Goal: Information Seeking & Learning: Find specific fact

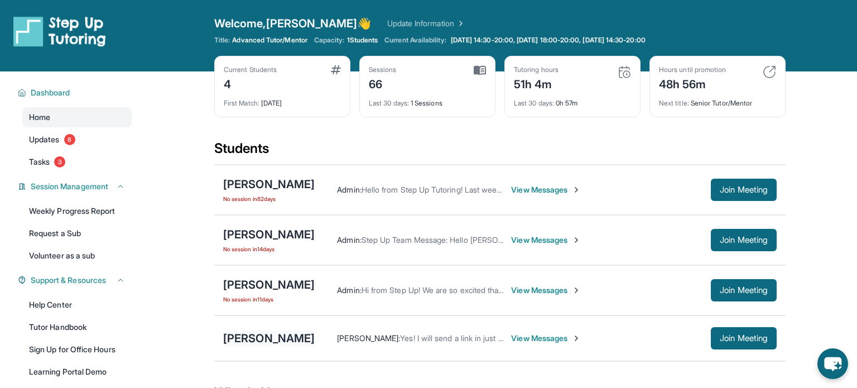
click at [274, 332] on div "[PERSON_NAME]" at bounding box center [269, 338] width 92 height 16
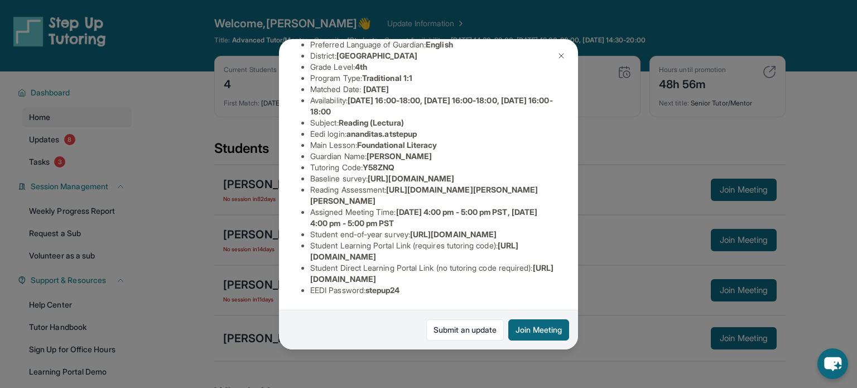
scroll to position [181, 389]
drag, startPoint x: 308, startPoint y: 276, endPoint x: 325, endPoint y: 255, distance: 27.4
click at [325, 255] on div "[PERSON_NAME] Guardian: [PERSON_NAME] Student Information [URL][DOMAIN_NAME] Pr…" at bounding box center [428, 194] width 299 height 310
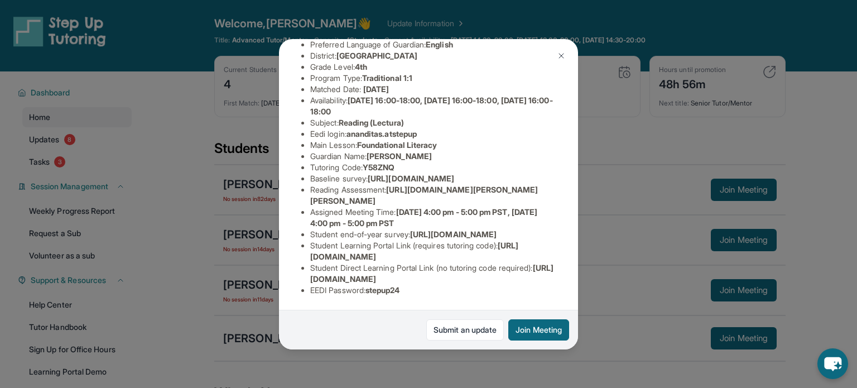
drag, startPoint x: 310, startPoint y: 257, endPoint x: 507, endPoint y: 255, distance: 197.1
click at [507, 255] on ul "Preferred Language of Guardian: English District: [GEOGRAPHIC_DATA] Grade Level…" at bounding box center [428, 167] width 255 height 257
click at [507, 255] on li "Student Learning Portal Link (requires tutoring code) : [URL][DOMAIN_NAME]" at bounding box center [433, 251] width 246 height 22
drag, startPoint x: 310, startPoint y: 280, endPoint x: 552, endPoint y: 279, distance: 242.3
click at [552, 279] on li "Student Direct Learning Portal Link (no tutoring code required) : [URL][DOMAIN_…" at bounding box center [433, 273] width 246 height 22
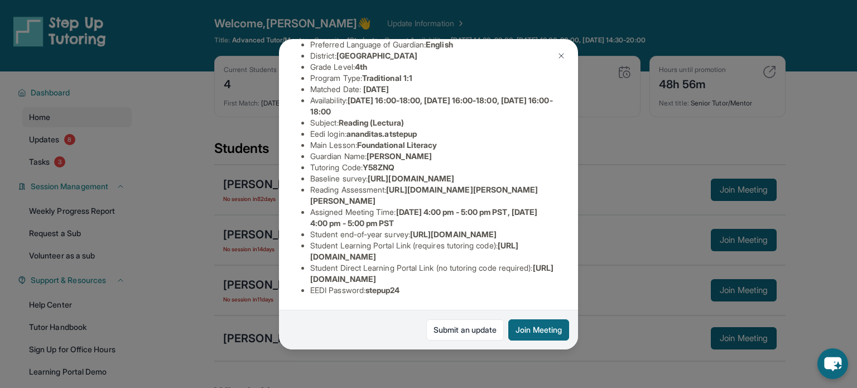
copy span "[URL][DOMAIN_NAME]"
click at [557, 51] on img at bounding box center [561, 55] width 9 height 9
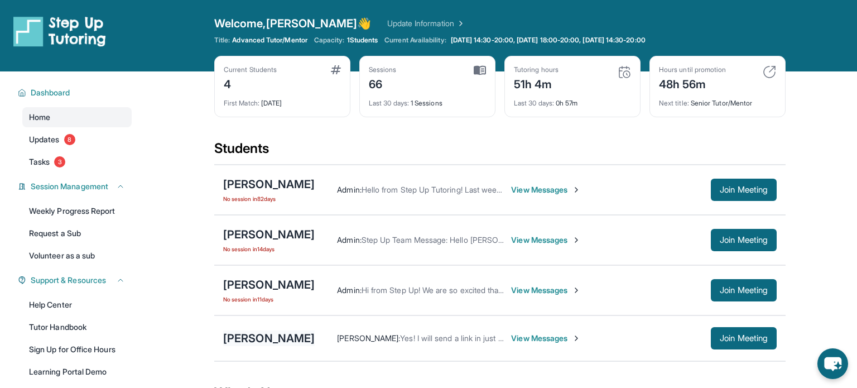
click at [266, 344] on div "[PERSON_NAME]" at bounding box center [269, 338] width 92 height 16
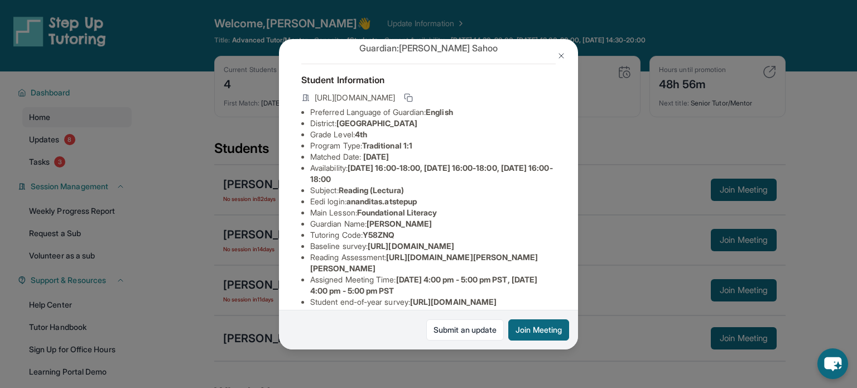
scroll to position [40, 0]
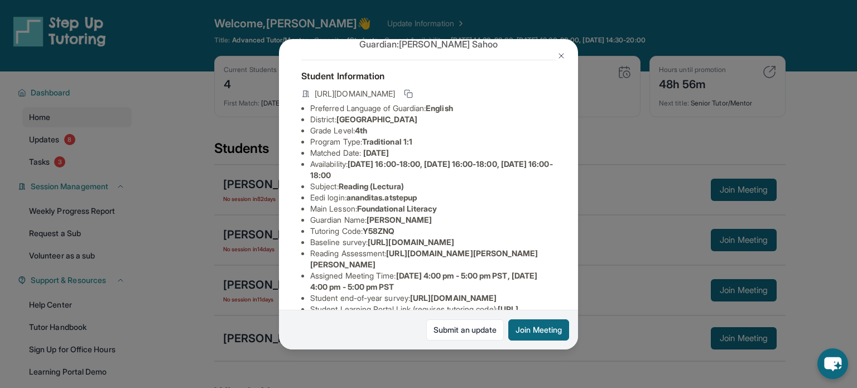
click at [558, 53] on img at bounding box center [561, 55] width 9 height 9
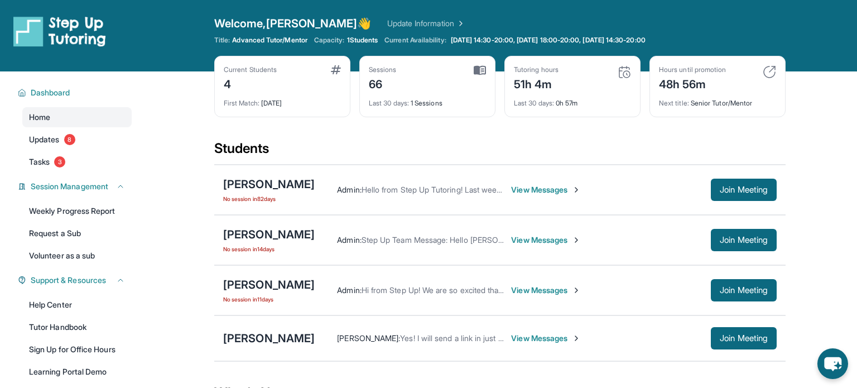
click at [286, 327] on div "[PERSON_NAME] [PERSON_NAME] : Yes! I will send a link in just a bit View Messag…" at bounding box center [500, 338] width 572 height 46
click at [286, 332] on div "[PERSON_NAME]" at bounding box center [269, 338] width 92 height 16
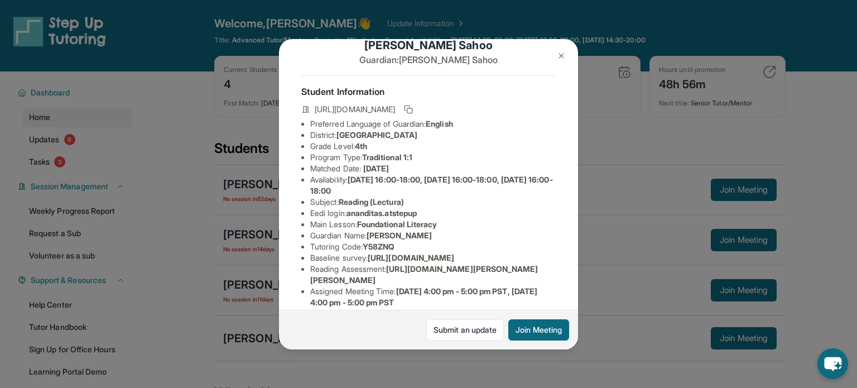
scroll to position [25, 0]
click at [563, 50] on button at bounding box center [561, 56] width 22 height 22
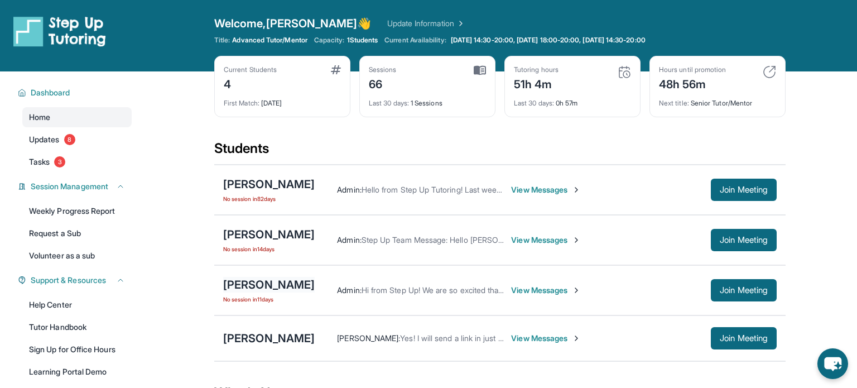
click at [241, 283] on div "[PERSON_NAME]" at bounding box center [269, 285] width 92 height 16
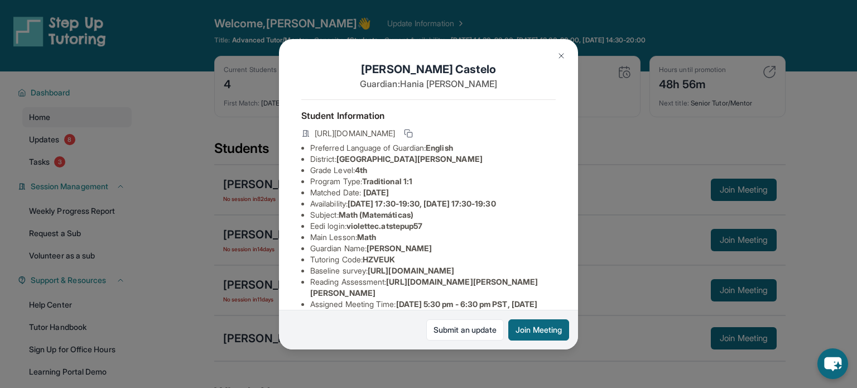
click at [566, 57] on button at bounding box center [561, 56] width 22 height 22
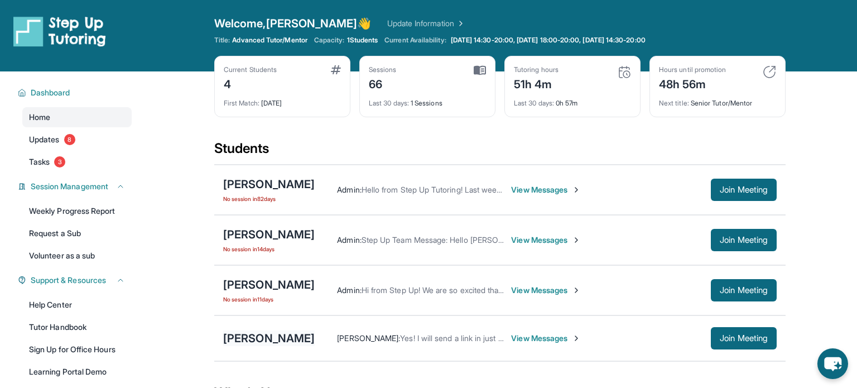
click at [272, 333] on div "[PERSON_NAME]" at bounding box center [269, 338] width 92 height 16
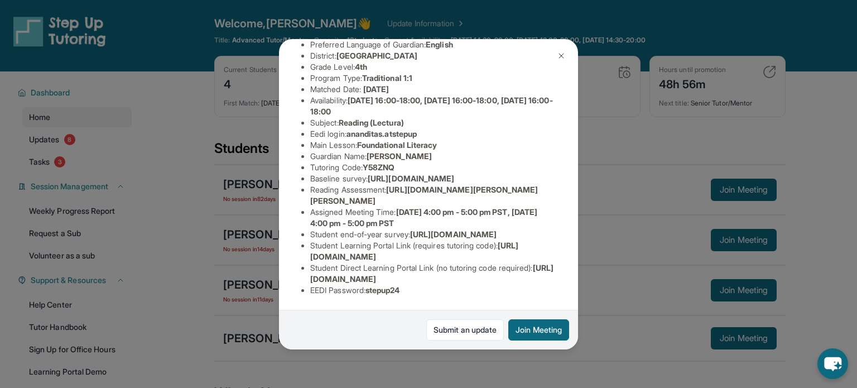
scroll to position [128, 0]
click at [382, 240] on li "Student end-of-year survey : [URL][DOMAIN_NAME]" at bounding box center [433, 234] width 246 height 11
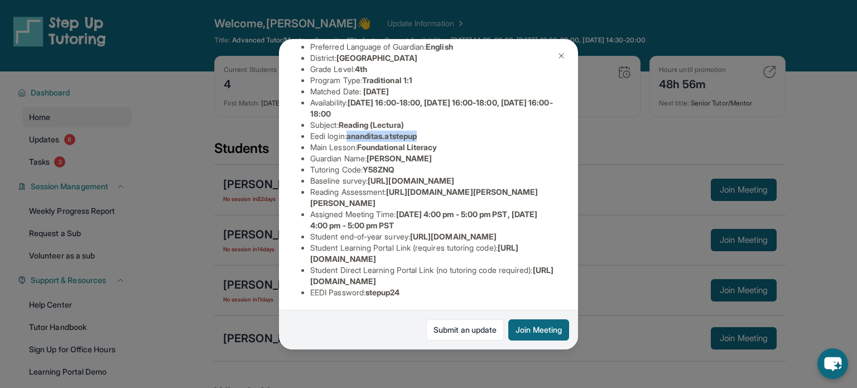
drag, startPoint x: 352, startPoint y: 134, endPoint x: 453, endPoint y: 134, distance: 101.0
click at [453, 134] on li "Eedi login : ananditas.atstepup" at bounding box center [433, 136] width 246 height 11
copy span "ananditas.atstepup"
click at [559, 59] on img at bounding box center [561, 55] width 9 height 9
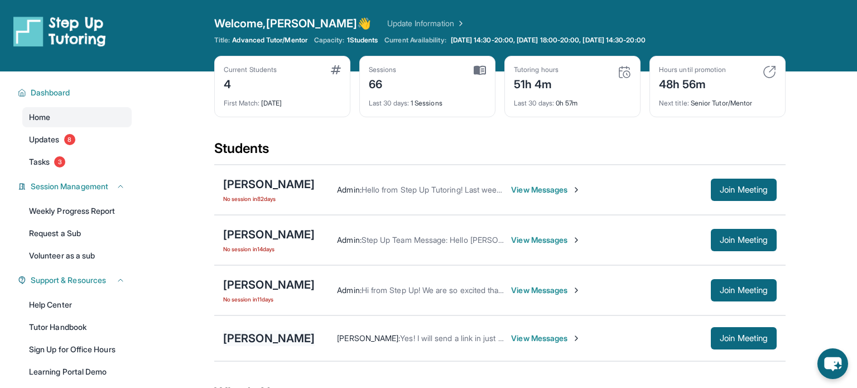
click at [241, 330] on div "[PERSON_NAME]" at bounding box center [269, 338] width 92 height 16
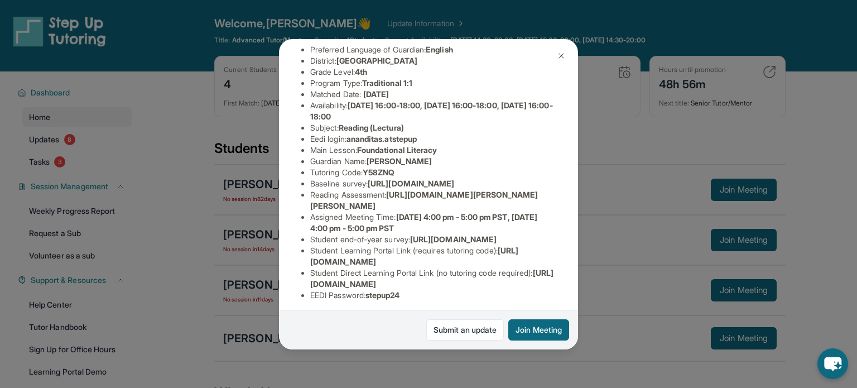
scroll to position [0, 0]
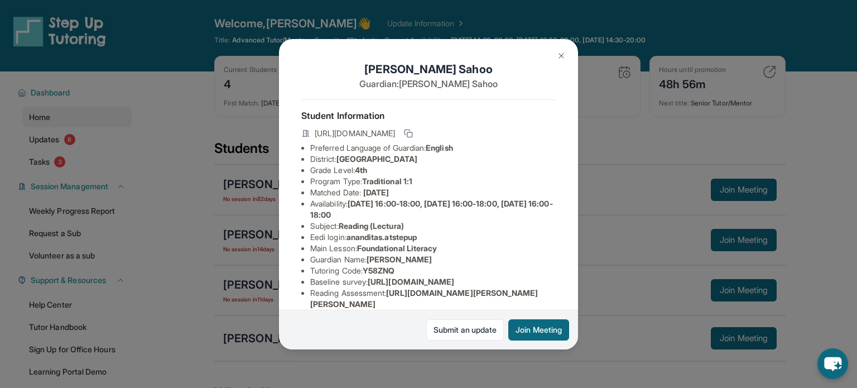
click at [558, 60] on button at bounding box center [561, 56] width 22 height 22
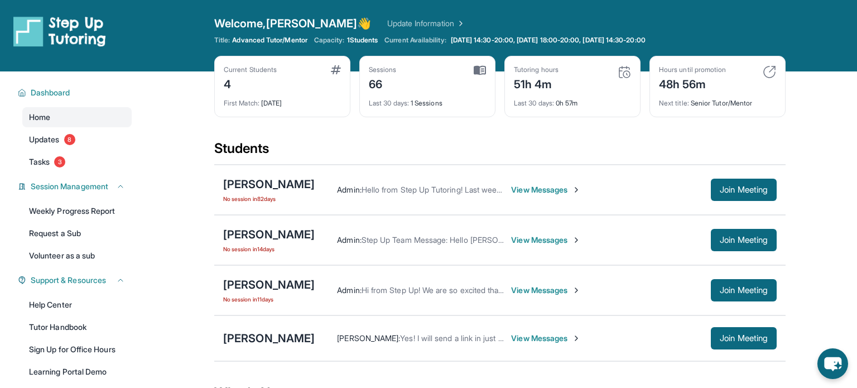
click at [252, 346] on div "[PERSON_NAME] [PERSON_NAME] : Yes! I will send a link in just a bit View Messag…" at bounding box center [500, 338] width 572 height 46
click at [275, 308] on div "[PERSON_NAME] No session [DATE] Admin : Hi from Step Up! We are so excited that…" at bounding box center [500, 290] width 572 height 50
click at [276, 329] on div "[PERSON_NAME] [PERSON_NAME] : Yes! I will send a link in just a bit View Messag…" at bounding box center [500, 338] width 572 height 46
click at [282, 343] on div "[PERSON_NAME]" at bounding box center [269, 338] width 92 height 16
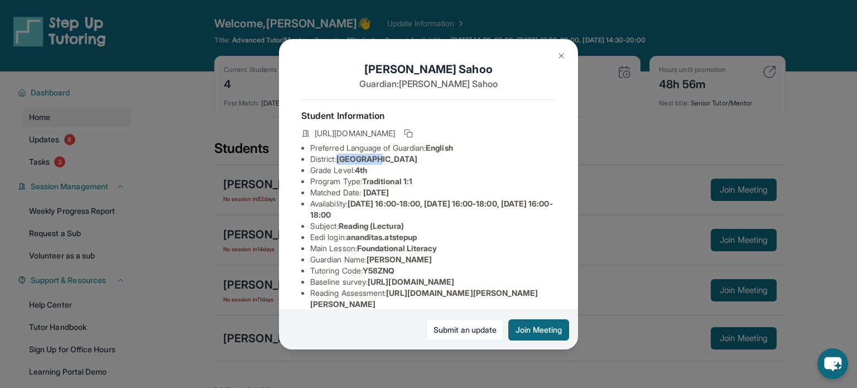
drag, startPoint x: 339, startPoint y: 160, endPoint x: 380, endPoint y: 164, distance: 41.5
click at [380, 164] on li "District: [GEOGRAPHIC_DATA]" at bounding box center [433, 159] width 246 height 11
drag, startPoint x: 368, startPoint y: 180, endPoint x: 406, endPoint y: 183, distance: 38.1
click at [406, 183] on span "Traditional 1:1" at bounding box center [387, 180] width 50 height 9
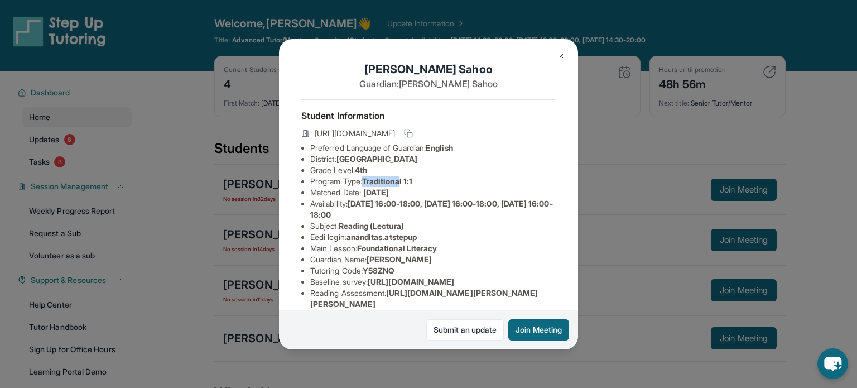
click at [406, 183] on span "Traditional 1:1" at bounding box center [387, 180] width 50 height 9
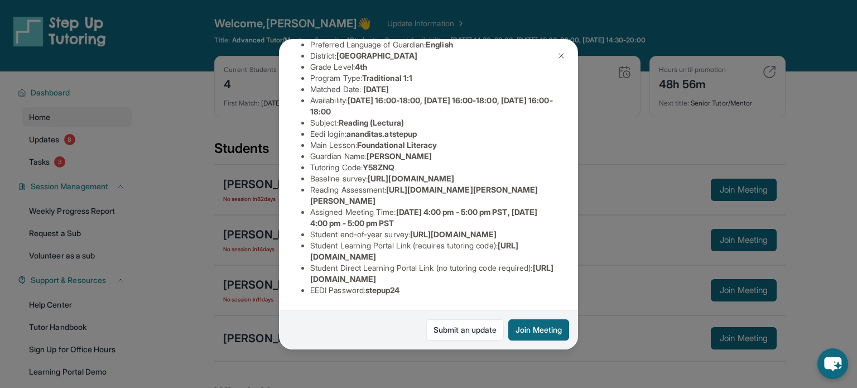
scroll to position [141, 0]
drag, startPoint x: 369, startPoint y: 130, endPoint x: 429, endPoint y: 134, distance: 60.5
click at [429, 134] on ul "Preferred Language of Guardian: English District: [GEOGRAPHIC_DATA] Grade Level…" at bounding box center [428, 167] width 255 height 257
click at [429, 173] on li "Baseline survey : [URL][DOMAIN_NAME]" at bounding box center [433, 178] width 246 height 11
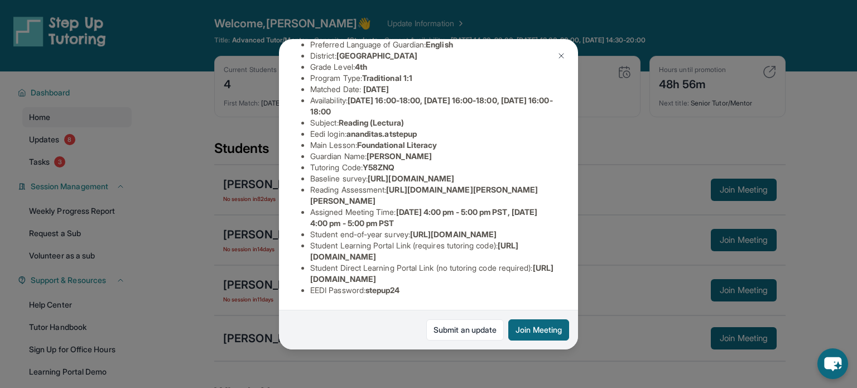
click at [554, 60] on button at bounding box center [561, 56] width 22 height 22
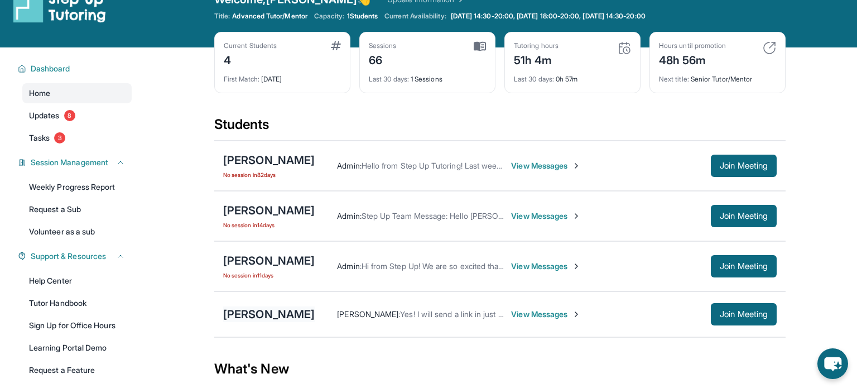
scroll to position [18, 0]
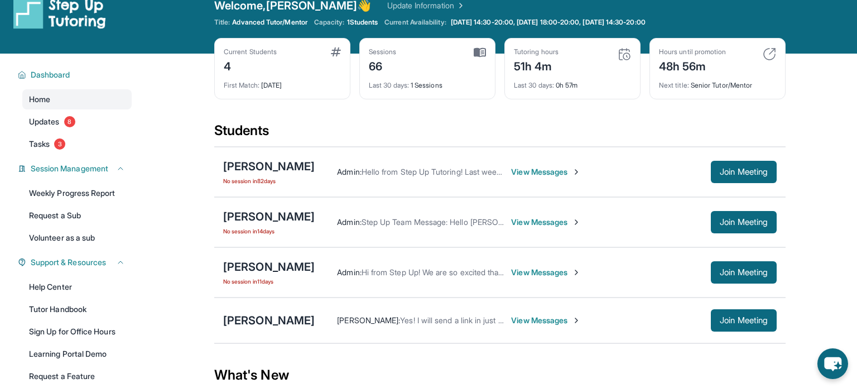
click at [285, 277] on span "No session [DATE]" at bounding box center [269, 281] width 92 height 9
click at [289, 265] on div "[PERSON_NAME]" at bounding box center [269, 267] width 92 height 16
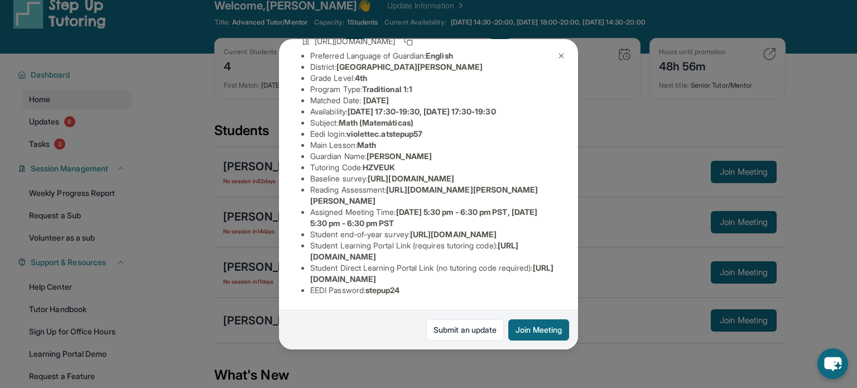
scroll to position [119, 0]
click at [559, 55] on img at bounding box center [561, 55] width 9 height 9
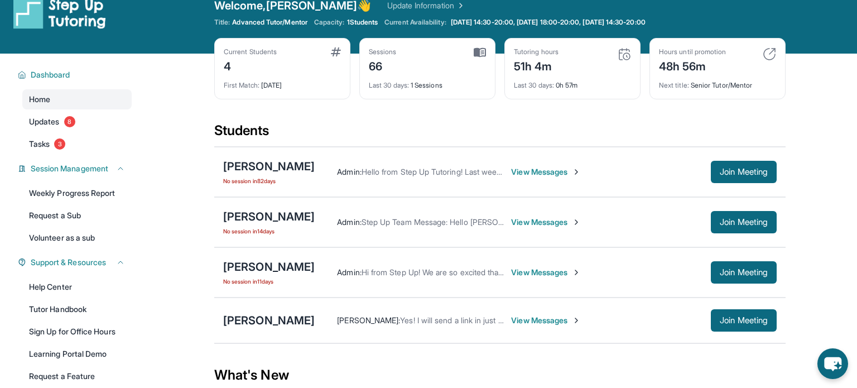
scroll to position [0, 0]
